Goal: Find specific page/section: Find specific page/section

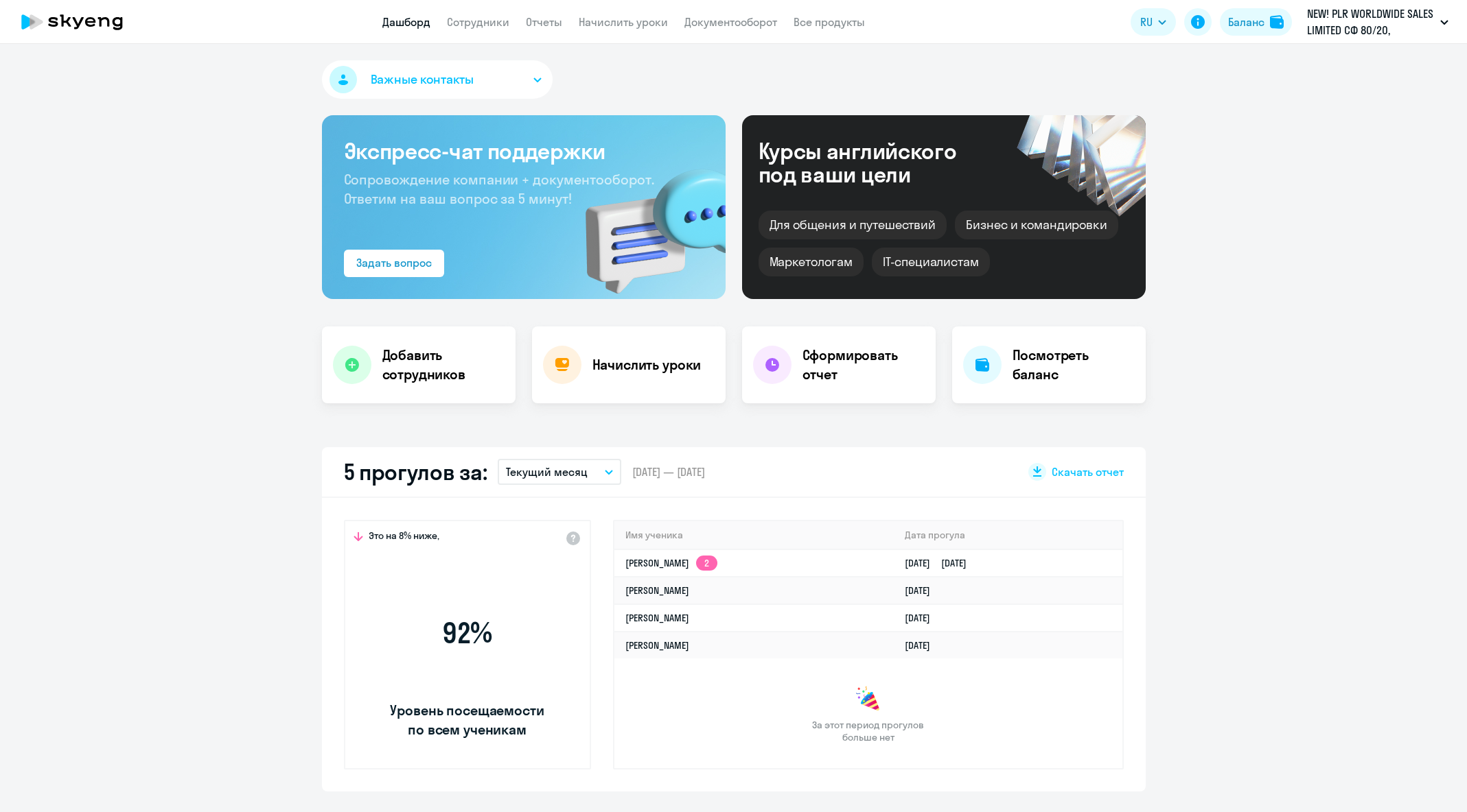
select select "30"
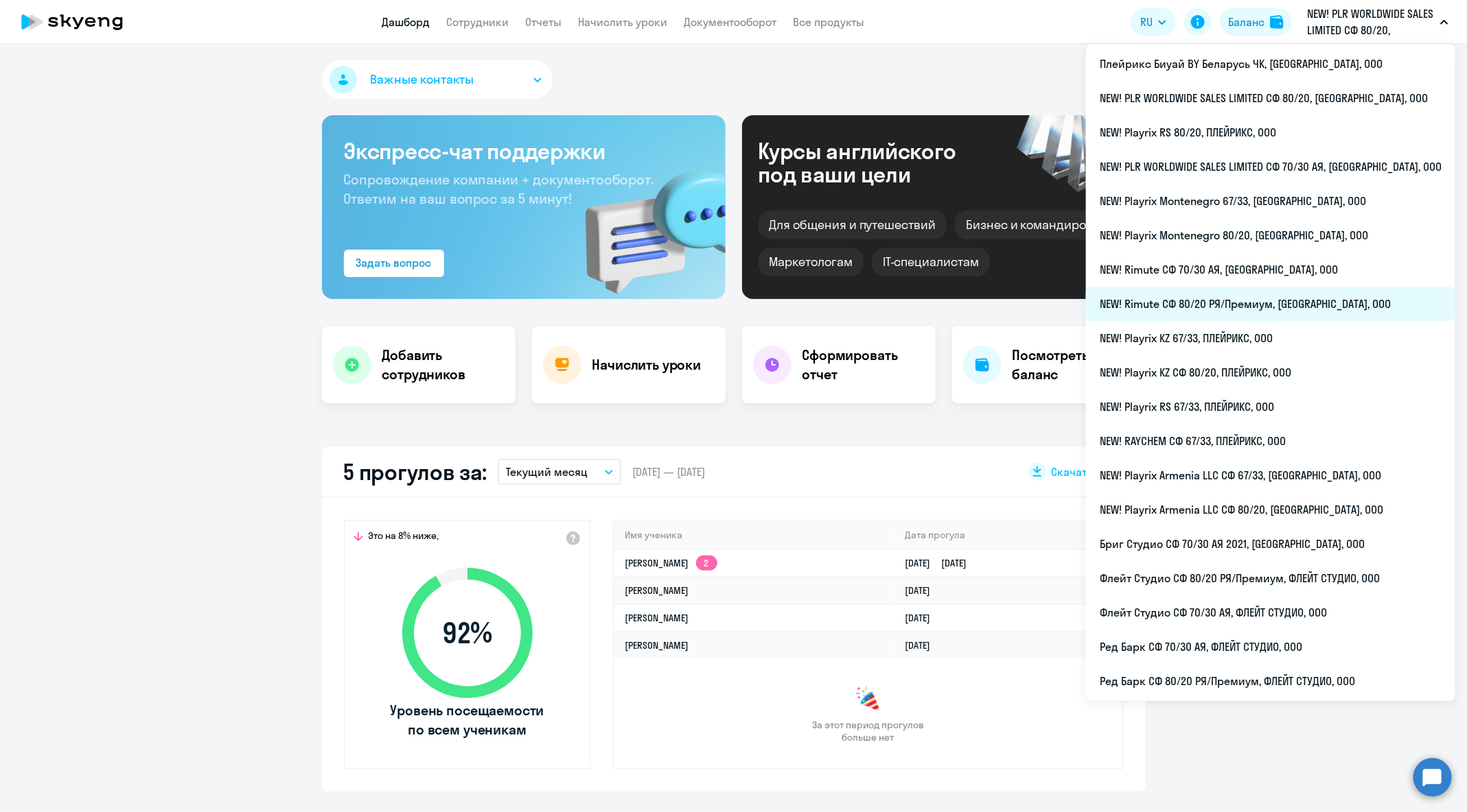
click at [1326, 316] on li "NEW! Rimute СФ 80/20 РЯ/Премиум, [GEOGRAPHIC_DATA], ООО" at bounding box center [1270, 304] width 369 height 34
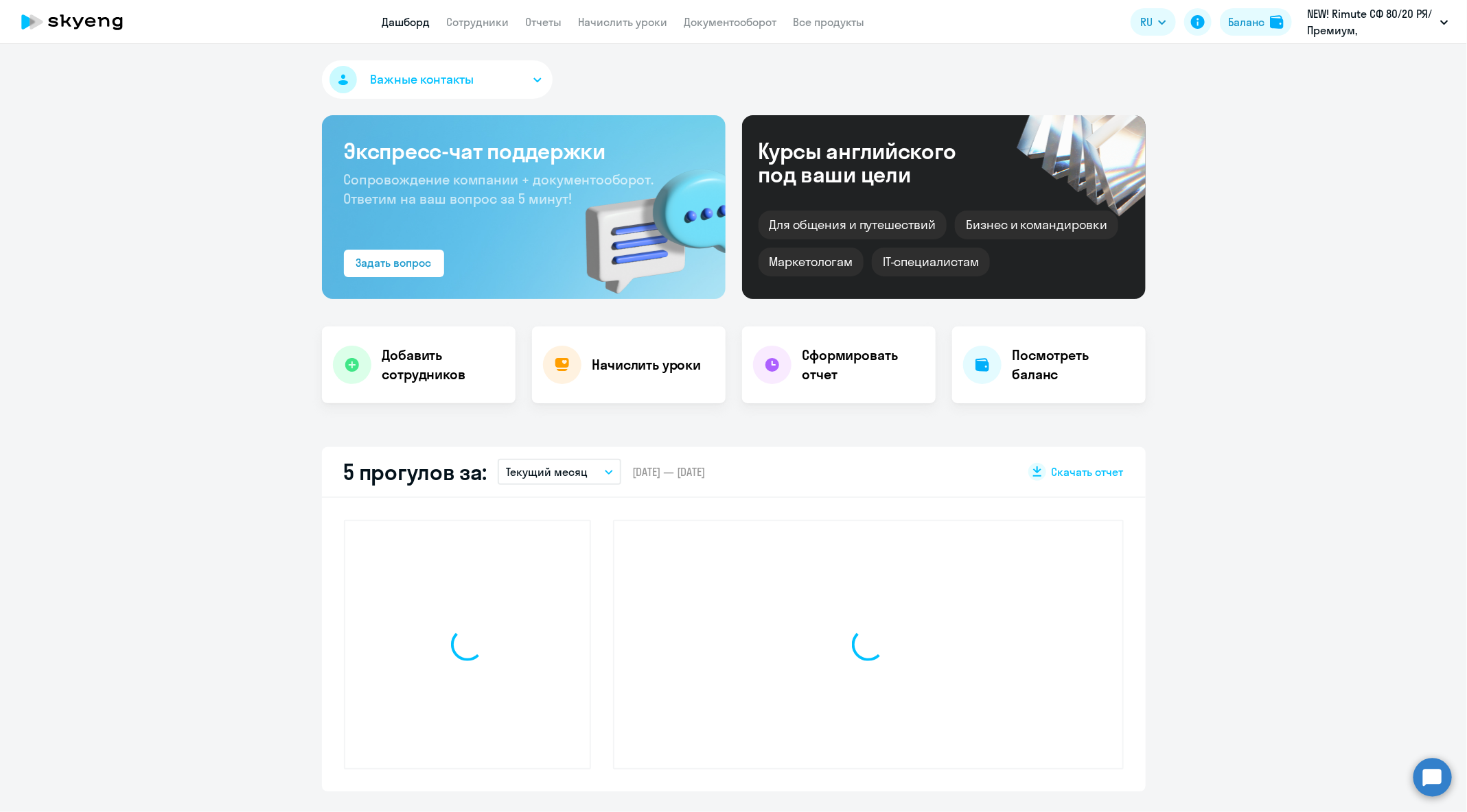
click at [493, 30] on app-menu-item-link "Сотрудники" at bounding box center [478, 23] width 63 height 17
select select "30"
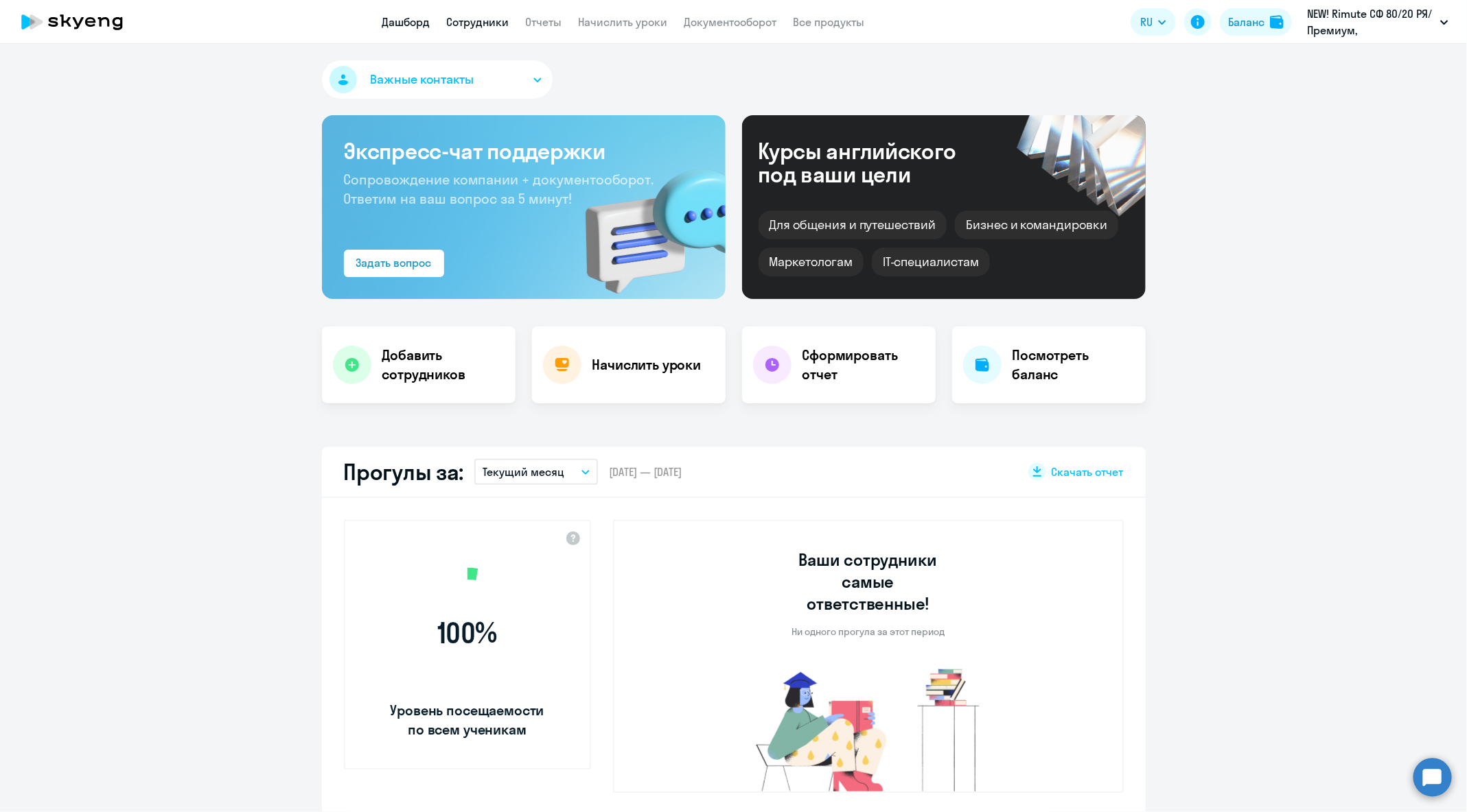
click at [489, 26] on link "Сотрудники" at bounding box center [478, 22] width 63 height 14
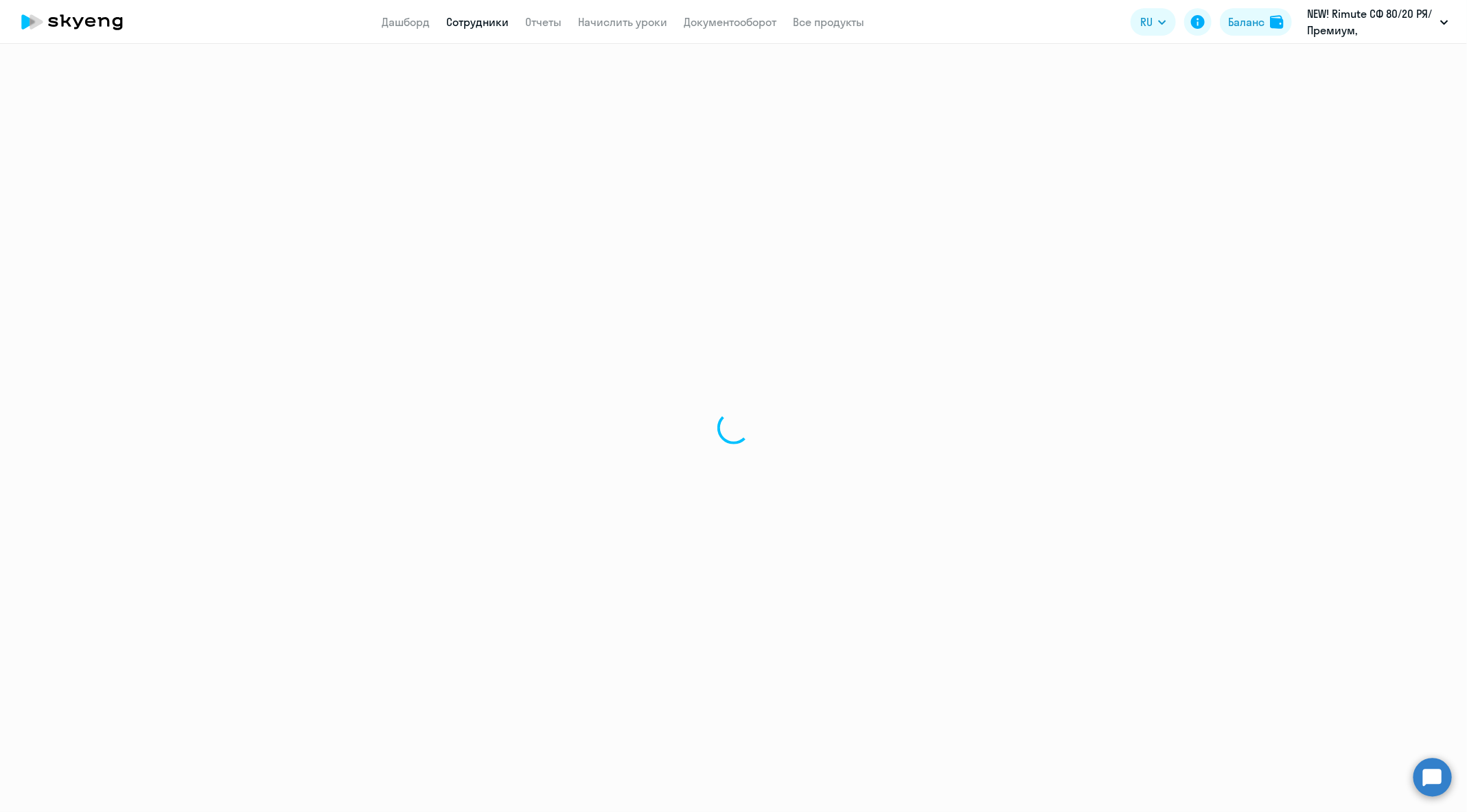
select select "30"
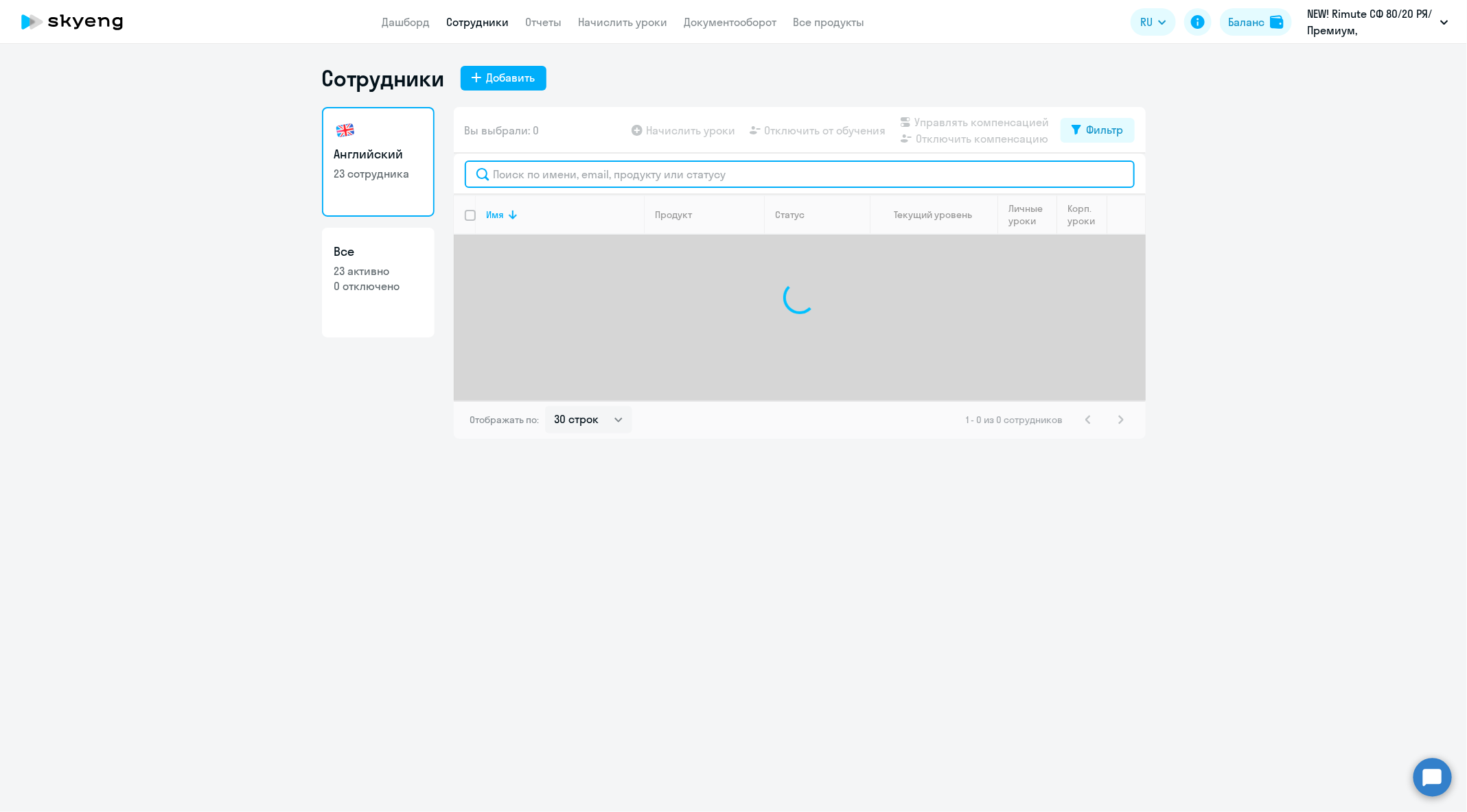
click at [663, 175] on input "text" at bounding box center [799, 174] width 670 height 27
paste input "[EMAIL_ADDRESS][DOMAIN_NAME]"
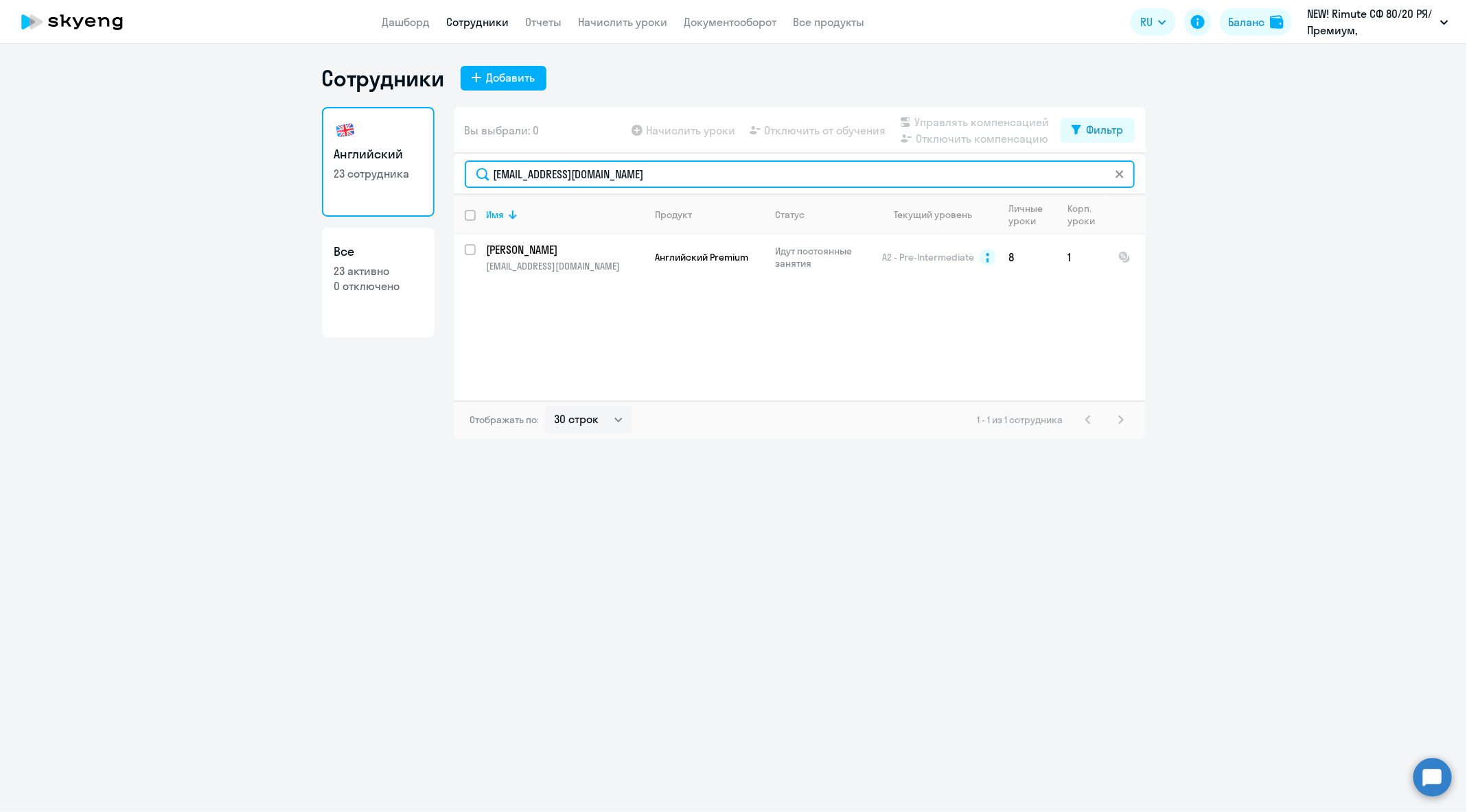
type input "[EMAIL_ADDRESS][DOMAIN_NAME]"
